Goal: Information Seeking & Learning: Learn about a topic

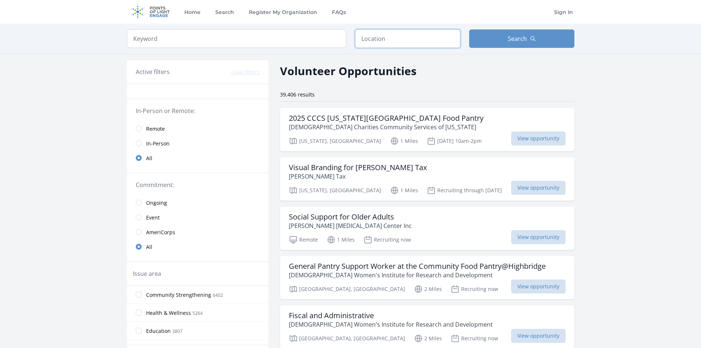
click at [377, 39] on input "text" at bounding box center [407, 38] width 105 height 18
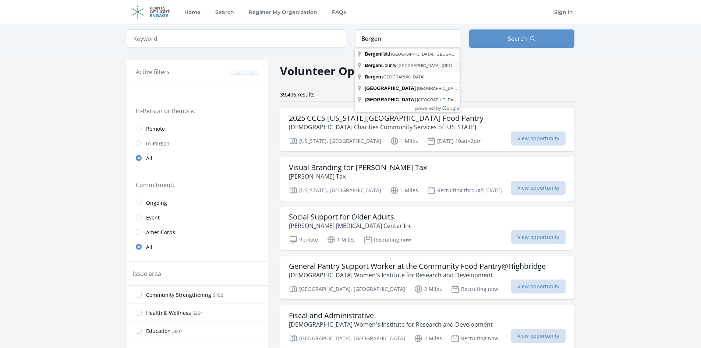
type input "Bergen County, NJ, USA"
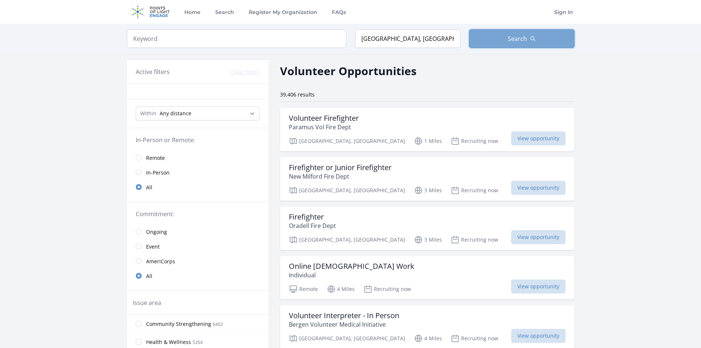
click at [523, 37] on span "Search" at bounding box center [516, 38] width 19 height 9
click at [516, 38] on span "Search" at bounding box center [516, 38] width 19 height 9
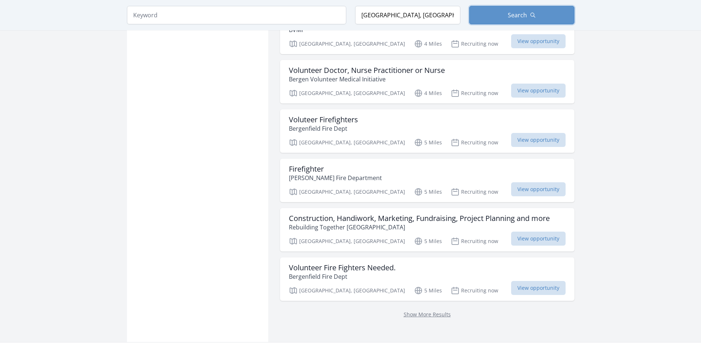
scroll to position [809, 0]
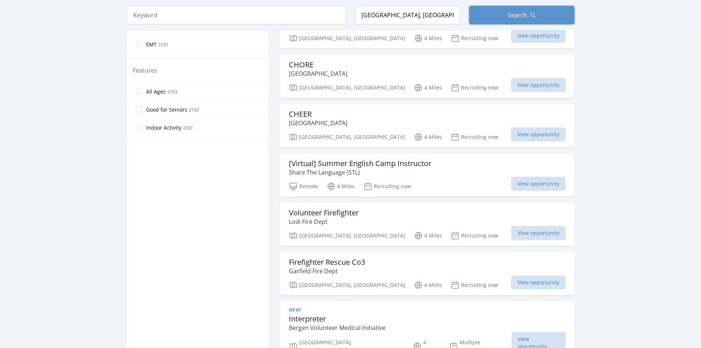
scroll to position [368, 0]
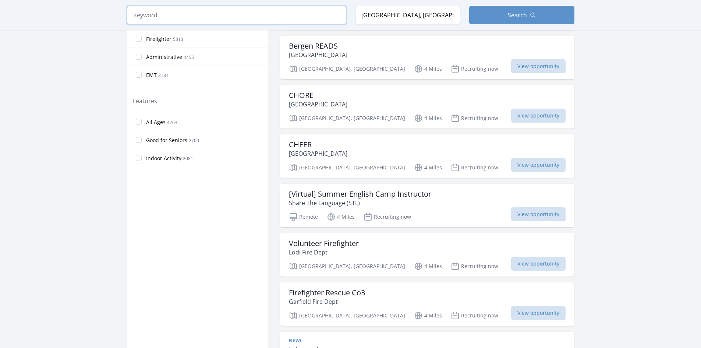
click at [160, 17] on input "search" at bounding box center [236, 15] width 219 height 18
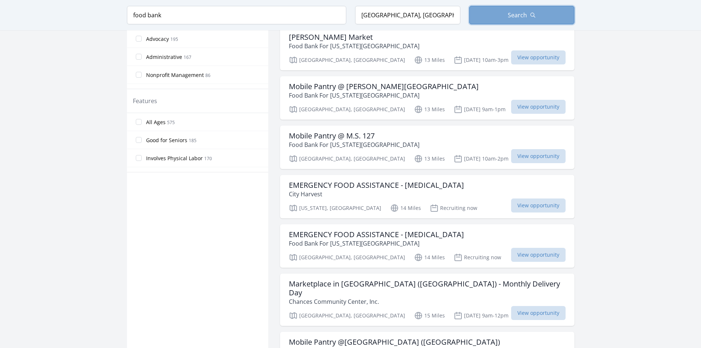
click at [499, 13] on button "Search" at bounding box center [521, 15] width 105 height 18
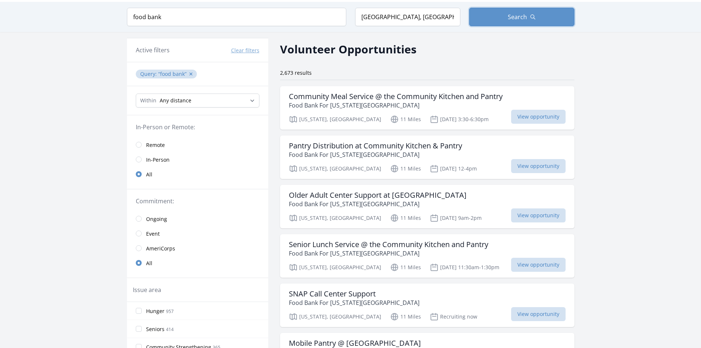
scroll to position [9, 0]
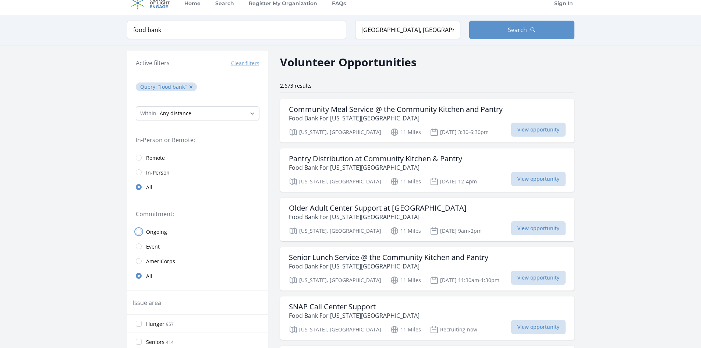
click at [138, 231] on input "radio" at bounding box center [139, 231] width 6 height 6
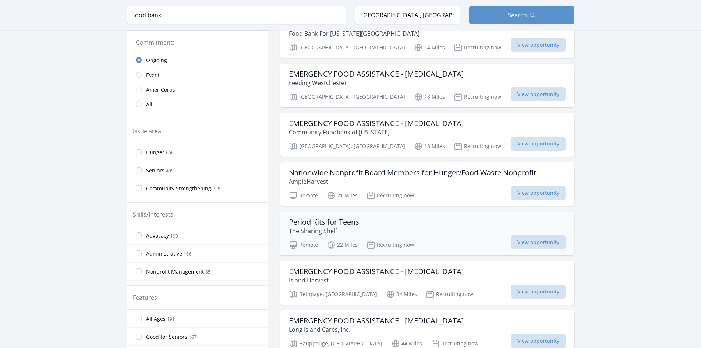
scroll to position [193, 0]
click at [511, 191] on span "View opportunity" at bounding box center [538, 192] width 54 height 14
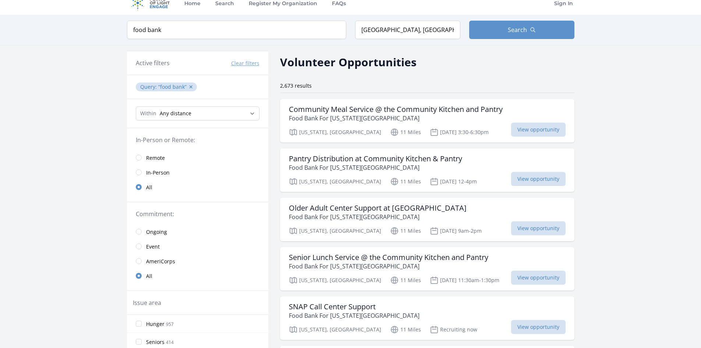
scroll to position [377, 0]
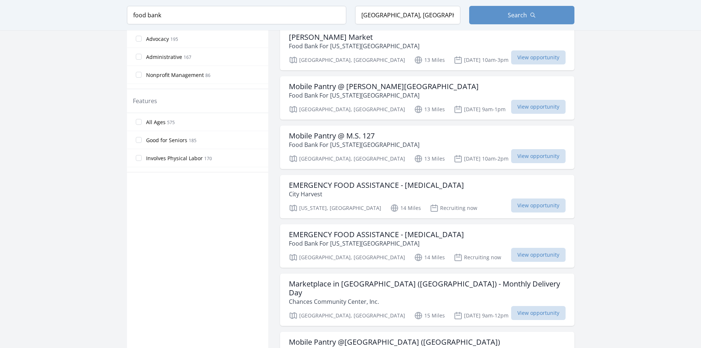
type input "food"
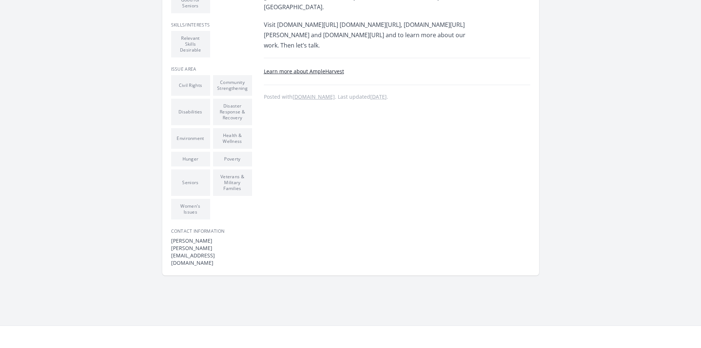
scroll to position [395, 0]
